Goal: Task Accomplishment & Management: Use online tool/utility

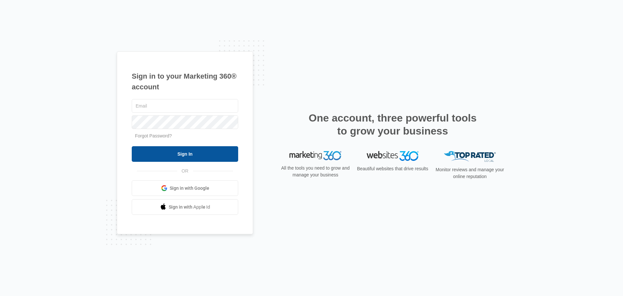
type input "[EMAIL_ADDRESS][DOMAIN_NAME]"
click at [222, 152] on input "Sign In" at bounding box center [185, 154] width 106 height 16
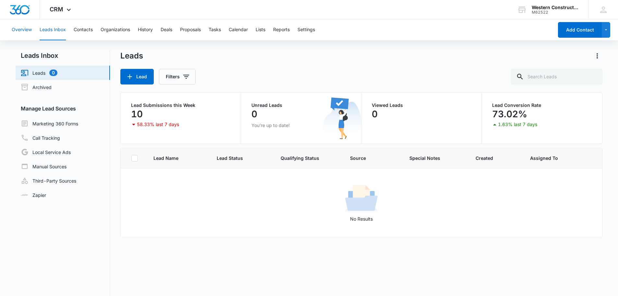
click at [18, 28] on button "Overview" at bounding box center [22, 29] width 20 height 21
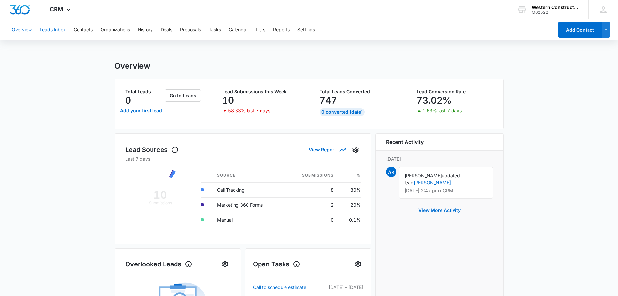
click at [56, 31] on button "Leads Inbox" at bounding box center [53, 29] width 26 height 21
